Goal: Transaction & Acquisition: Purchase product/service

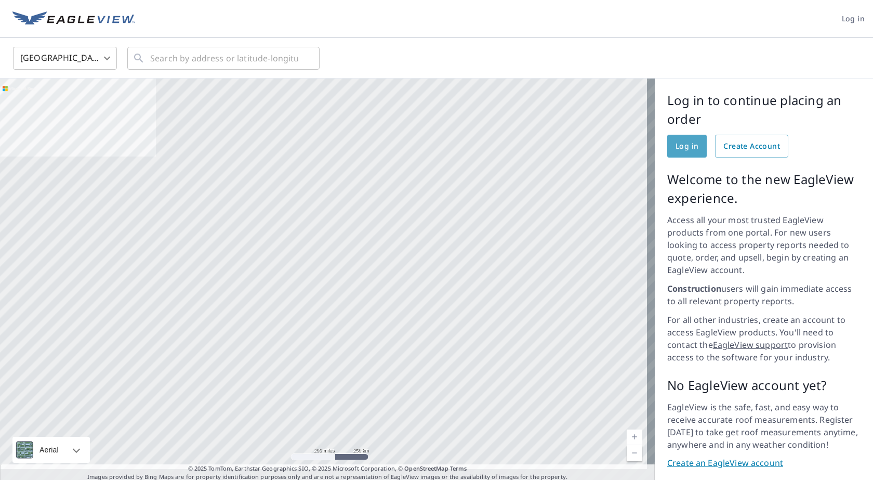
click at [676, 147] on span "Log in" at bounding box center [687, 146] width 23 height 13
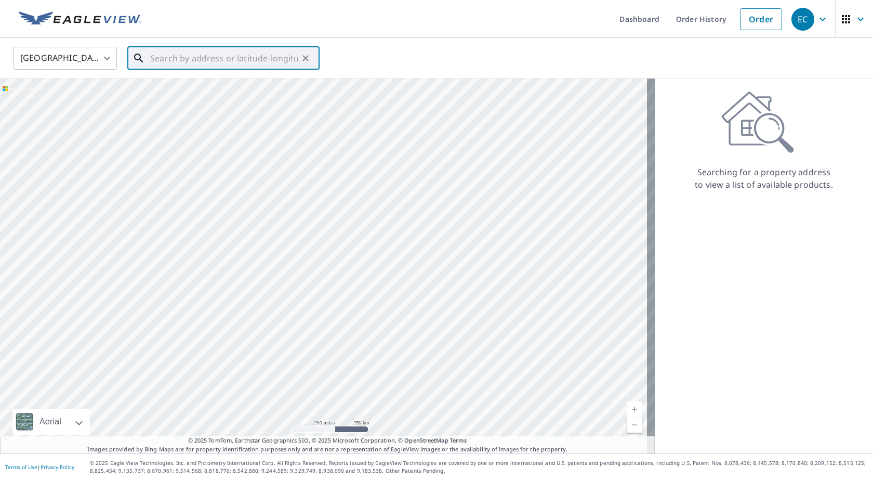
click at [253, 62] on input "text" at bounding box center [224, 58] width 148 height 29
click at [219, 91] on span "5221 156th Ln NW" at bounding box center [229, 88] width 163 height 12
type input "5221 156th Ln NW Anoka, MN 55303"
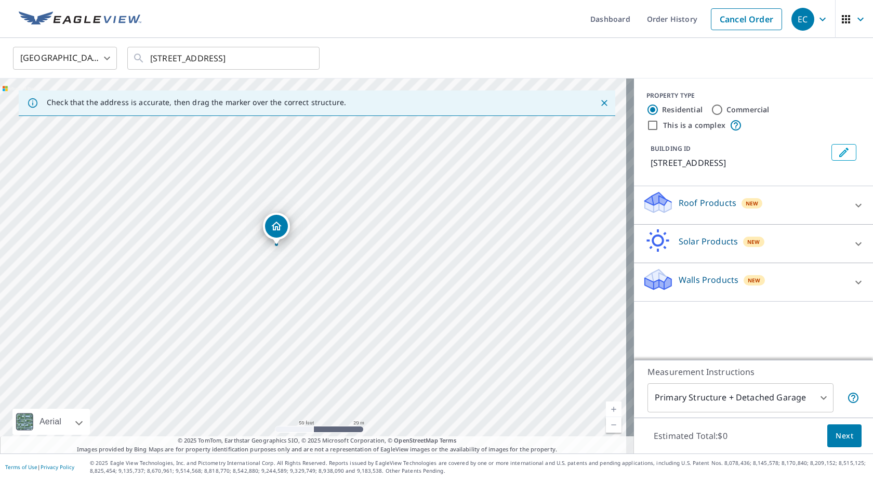
click at [864, 202] on div "Roof Products New Premium $26.25 - $73.5 Standard $31.5 Bid Perfect™ $18" at bounding box center [753, 205] width 239 height 38
click at [814, 206] on div "Roof Products New" at bounding box center [745, 205] width 204 height 30
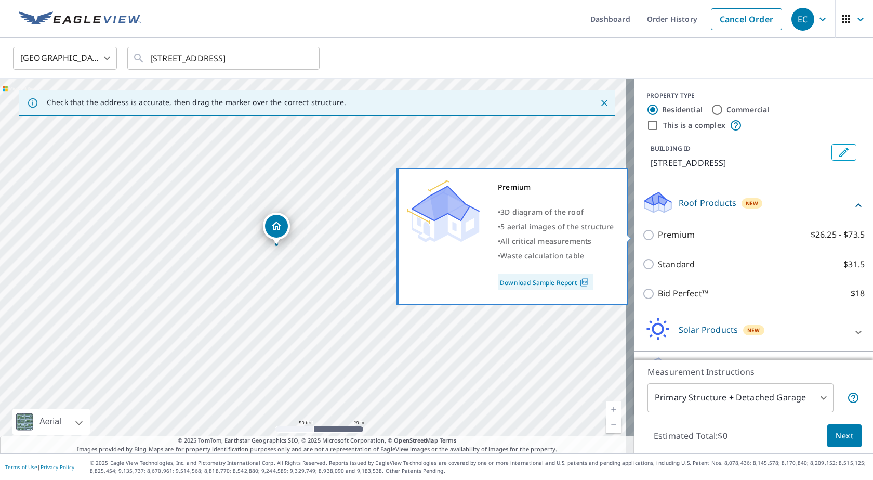
click at [667, 234] on p "Premium" at bounding box center [676, 234] width 37 height 13
click at [658, 234] on input "Premium $26.25 - $73.5" at bounding box center [651, 235] width 16 height 12
checkbox input "true"
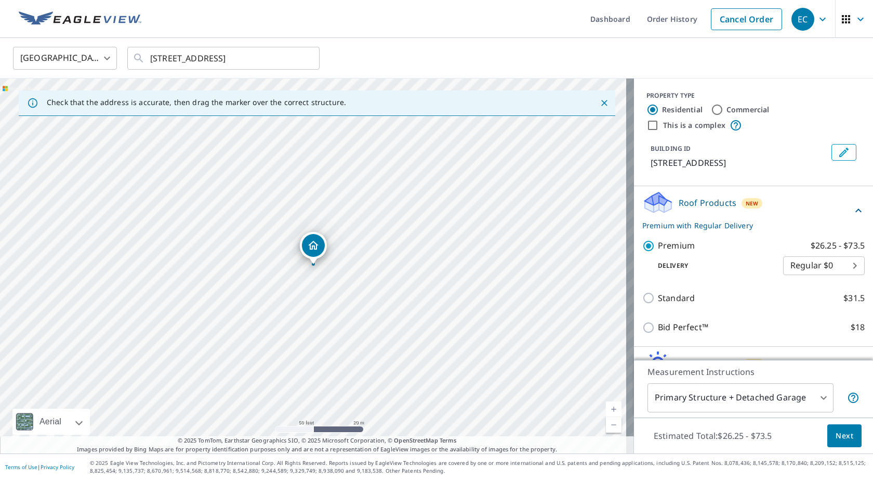
click at [836, 439] on span "Next" at bounding box center [845, 435] width 18 height 13
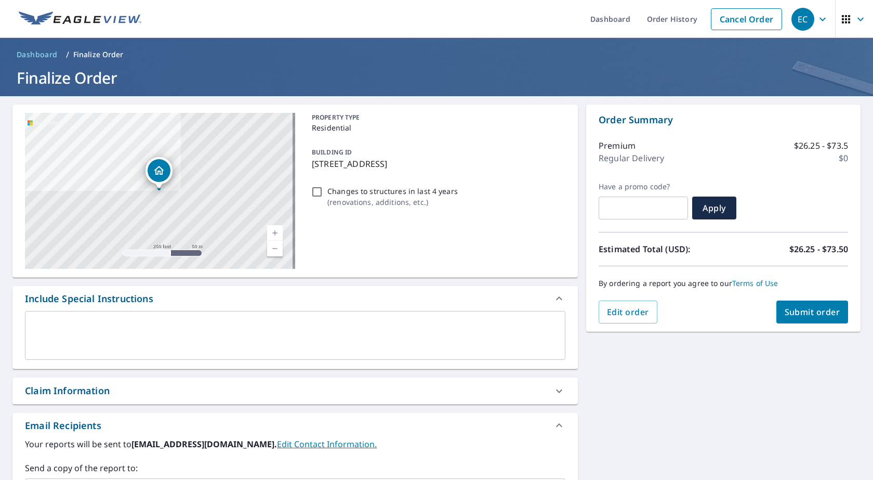
click at [797, 316] on span "Submit order" at bounding box center [813, 311] width 56 height 11
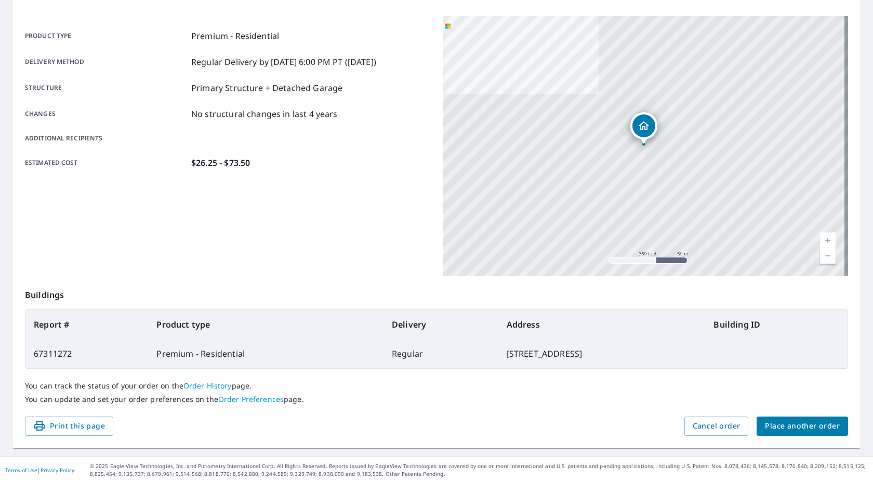
scroll to position [132, 0]
